Goal: Check status: Check status

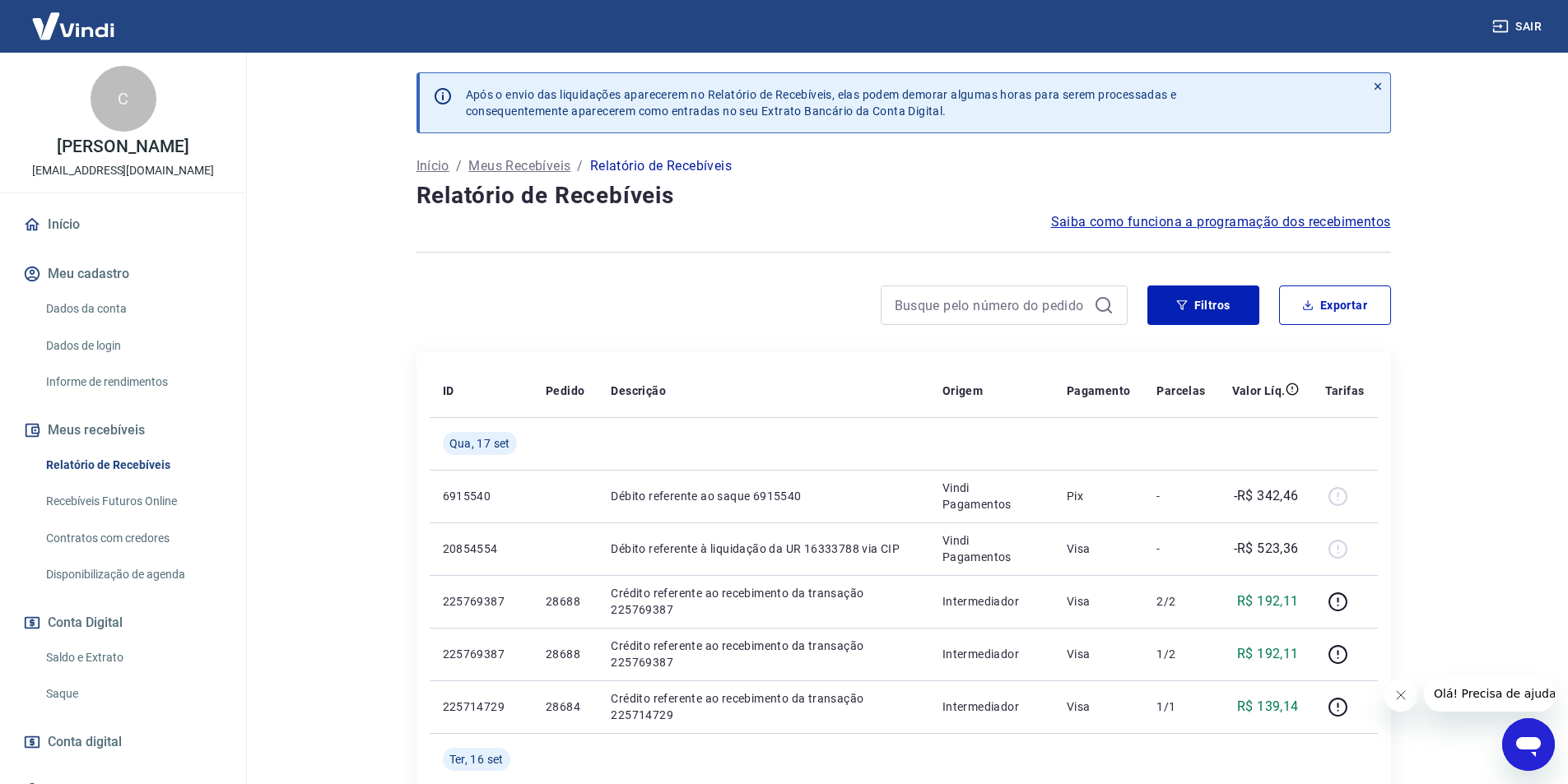
click at [101, 655] on link "Saldo e Extrato" at bounding box center [132, 658] width 186 height 34
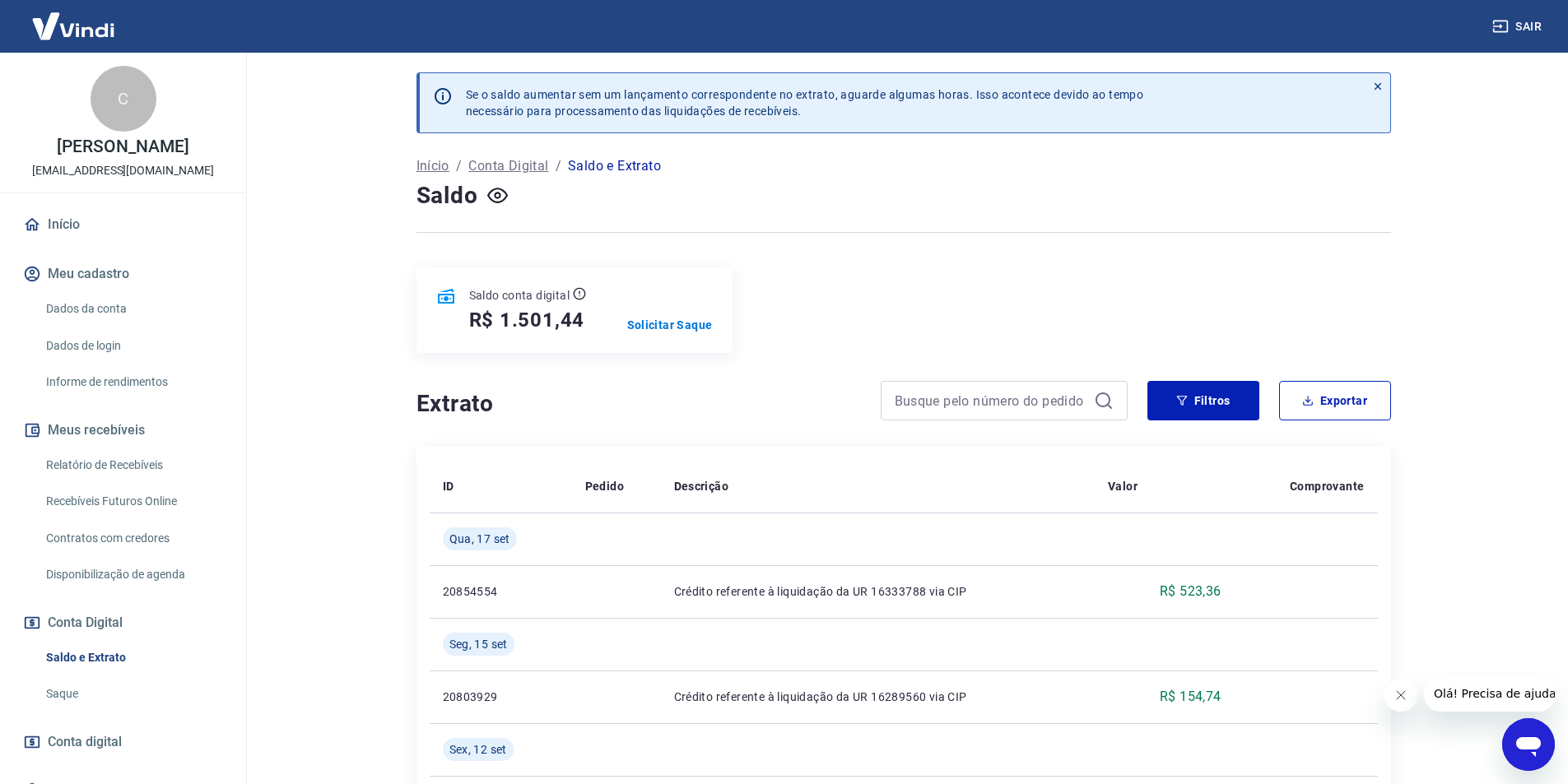
click at [128, 454] on link "Relatório de Recebíveis" at bounding box center [132, 464] width 186 height 34
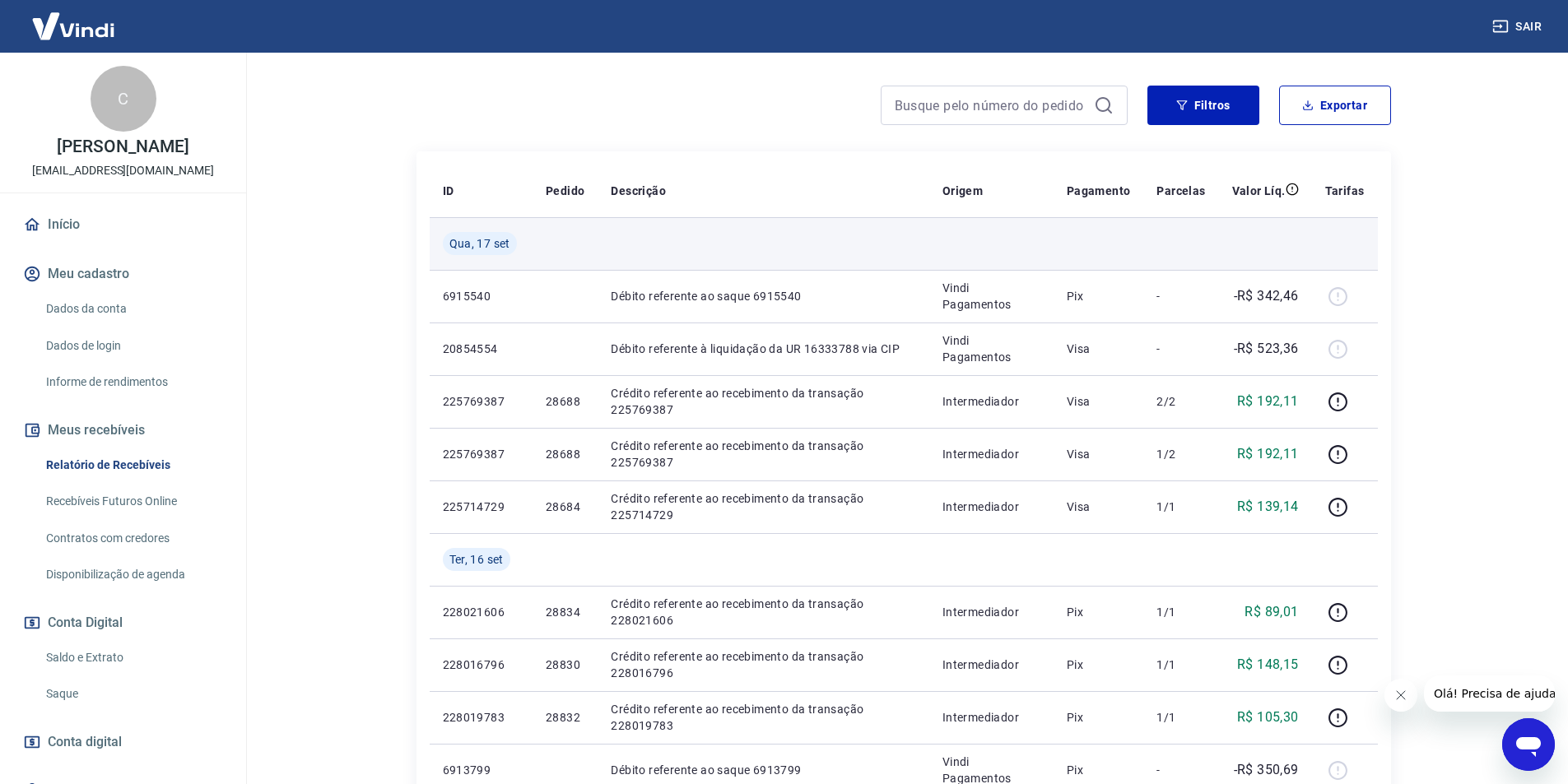
scroll to position [247, 0]
